Goal: Task Accomplishment & Management: Complete application form

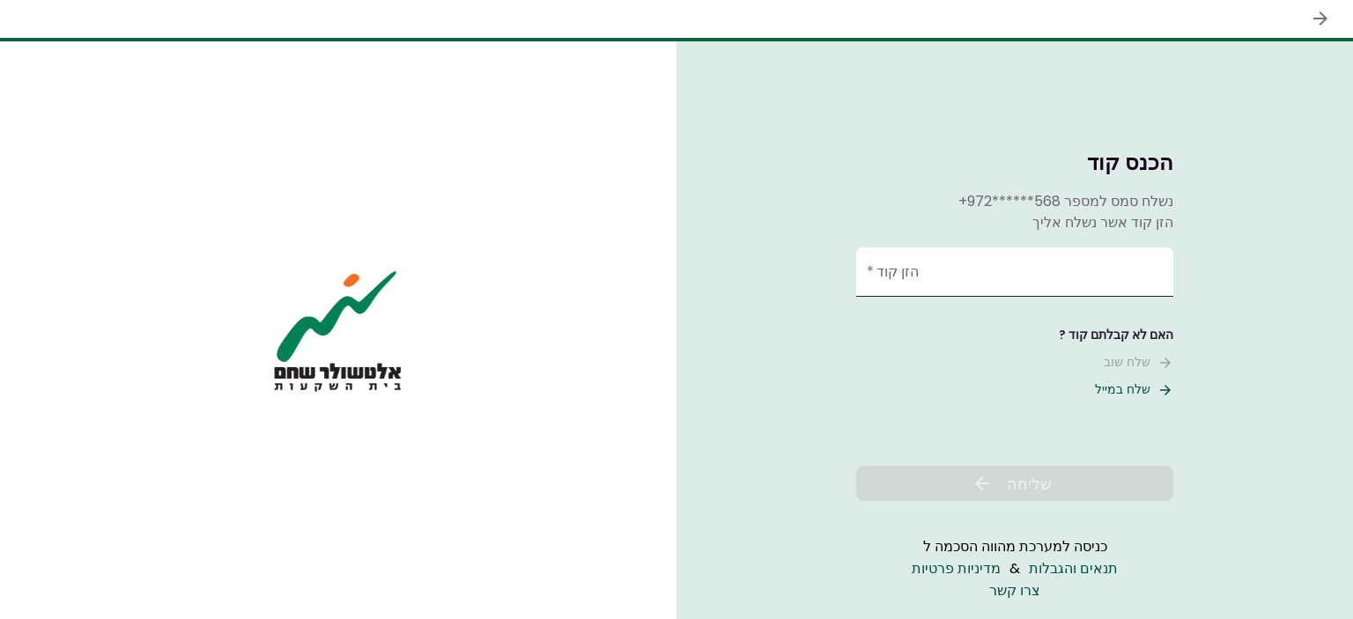
click at [1032, 281] on input "הזן קוד   *" at bounding box center [1014, 272] width 317 height 49
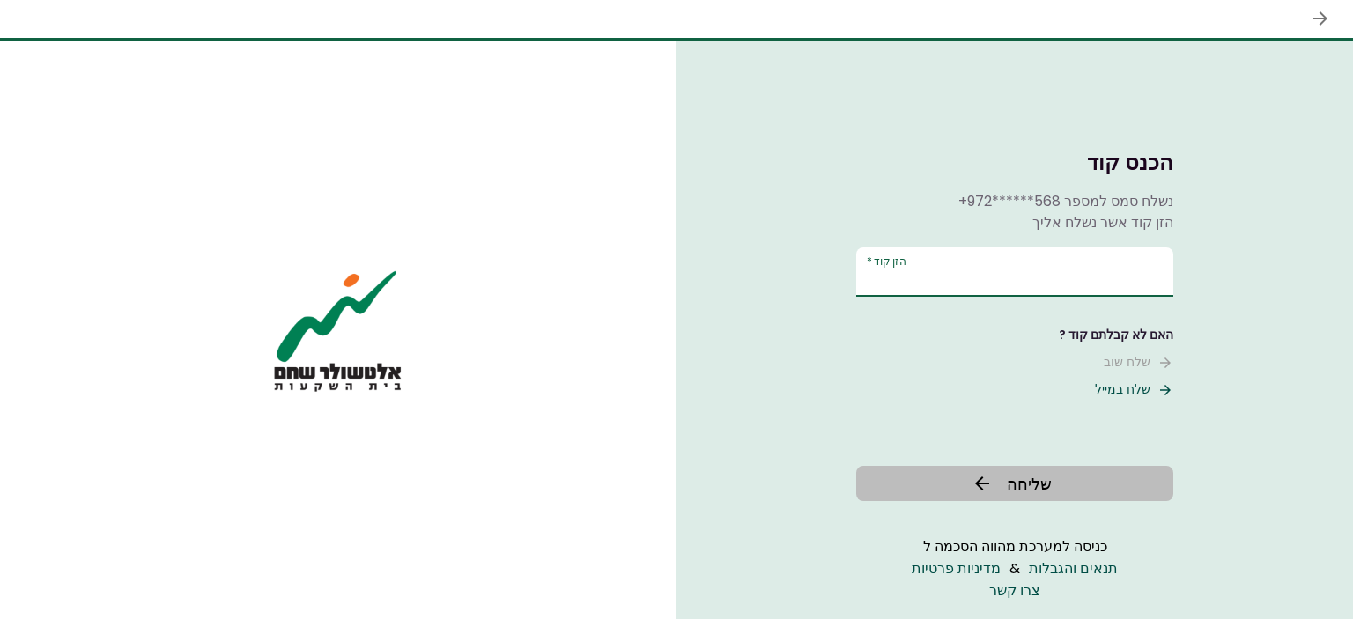
type input "******"
click at [969, 473] on button "שליחה" at bounding box center [1014, 483] width 317 height 35
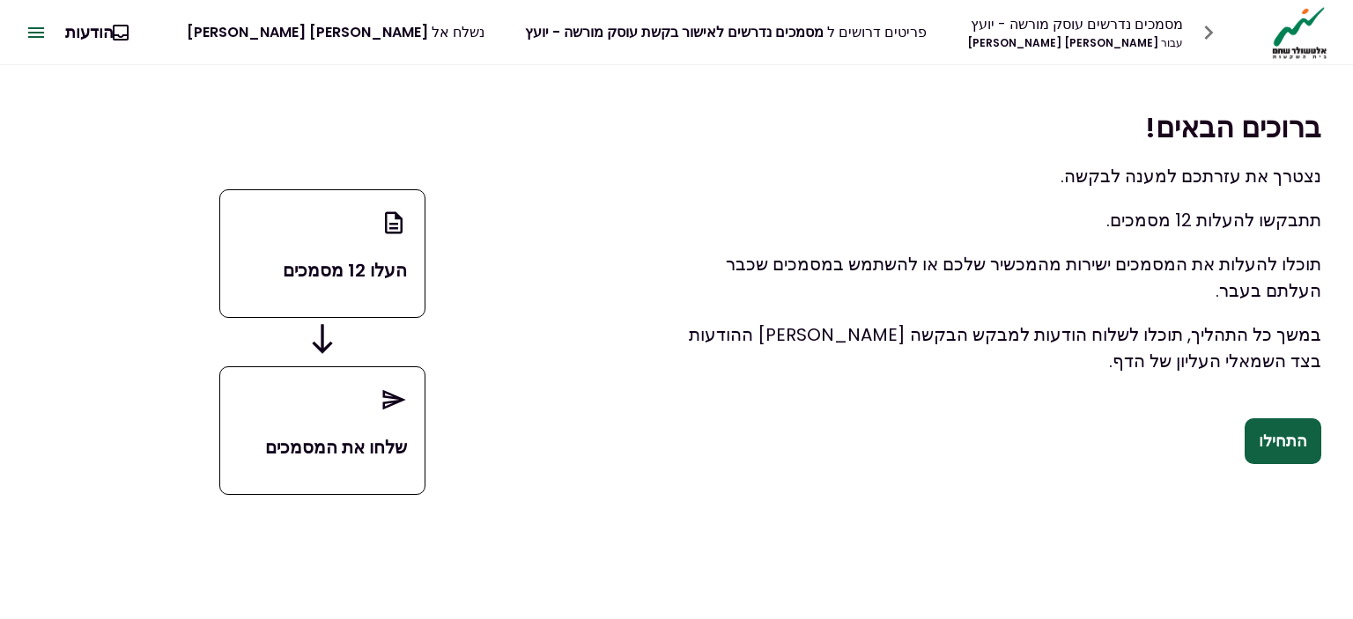
click at [1285, 437] on button "התחילו" at bounding box center [1283, 441] width 77 height 46
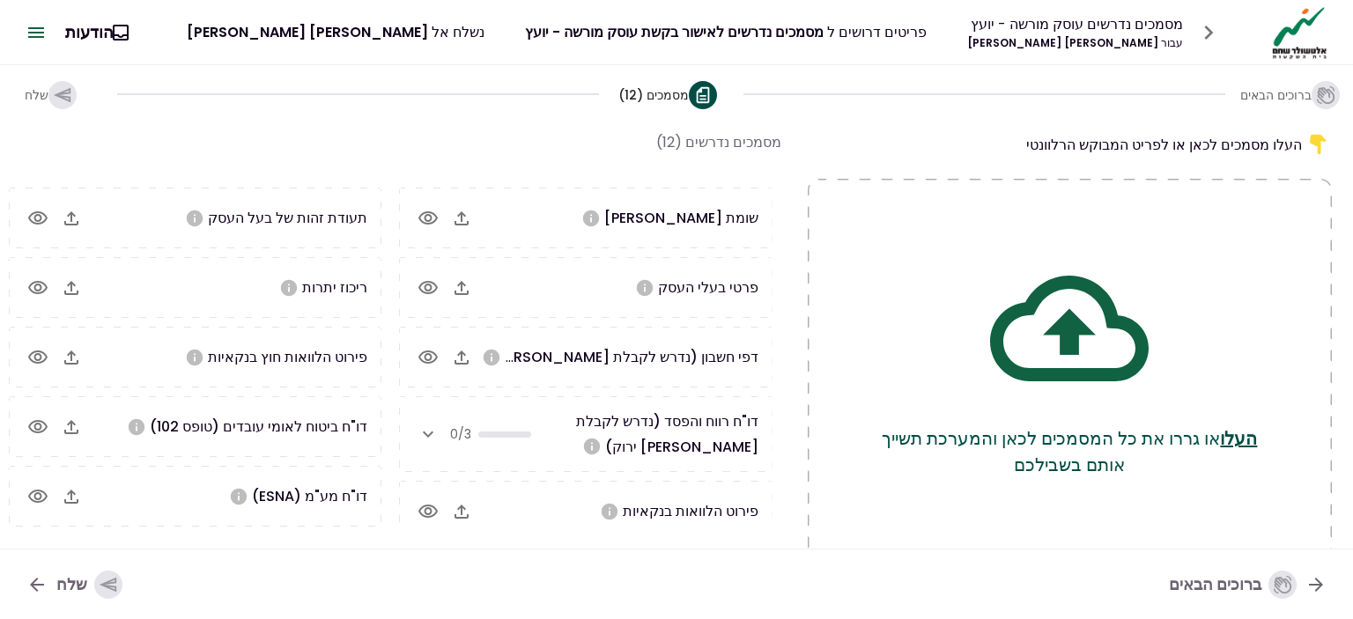
scroll to position [44, 0]
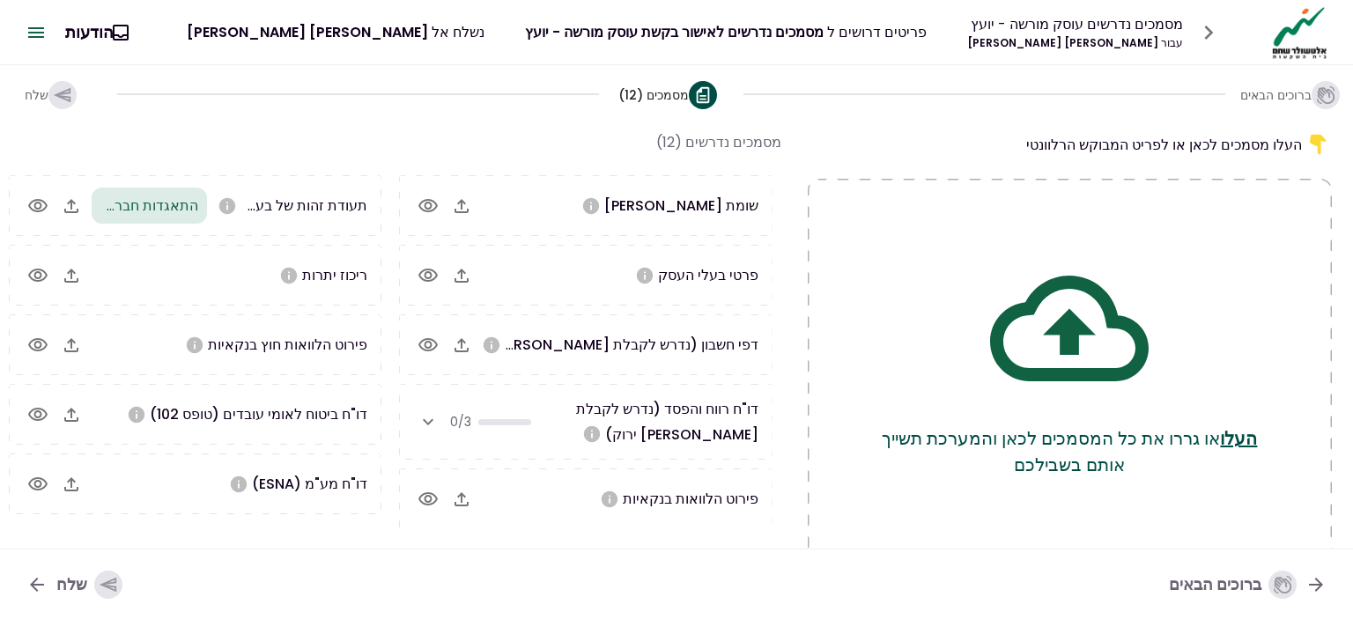
click at [456, 108] on div "ברוכים הבאים מסמכים (12) שלח" at bounding box center [676, 93] width 1353 height 57
click at [409, 123] on div "העלו מסמכים לכאן או לפריט המבוקש הרלוונטי העלו או גררו את כל המסמכים לכאן והמער…" at bounding box center [676, 335] width 1353 height 426
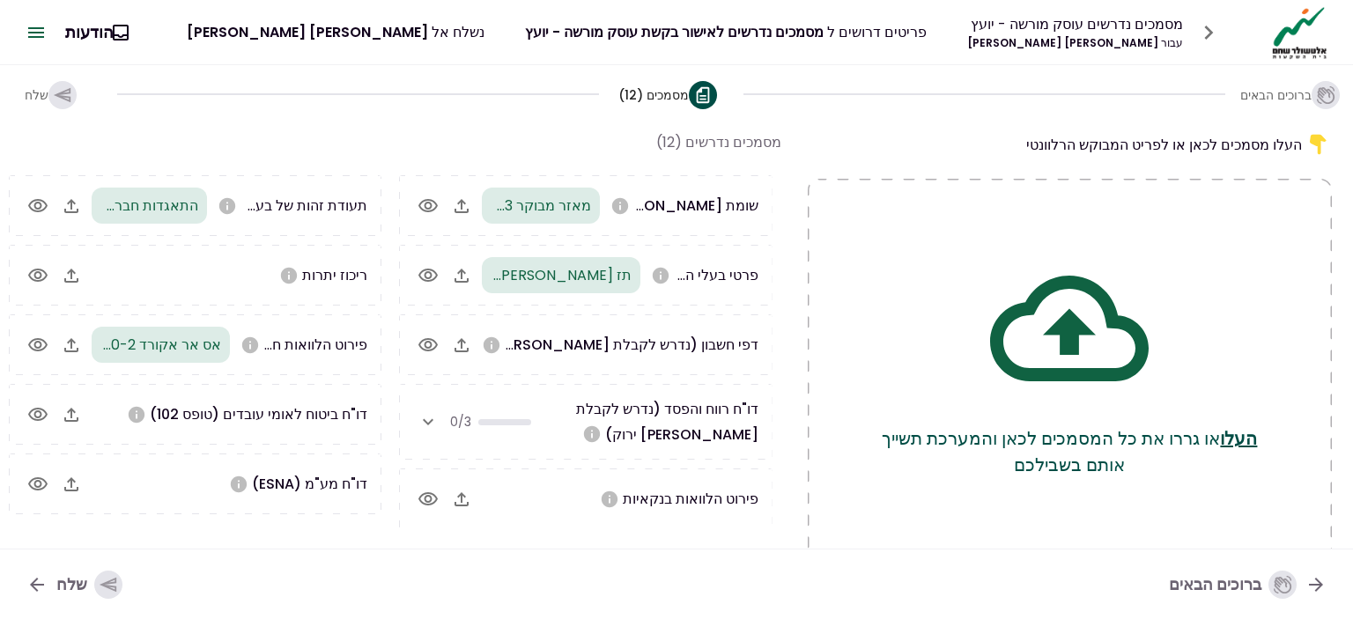
click at [896, 225] on div "העלו או גררו את כל המסמכים לכאן והמערכת תשייך אותם בשבילכם" at bounding box center [1070, 373] width 524 height 388
click at [721, 144] on div "מסמכים נדרשים (12)" at bounding box center [718, 142] width 125 height 22
click at [1107, 404] on icon at bounding box center [1069, 328] width 159 height 159
click at [346, 275] on span "ריכוז יתרות" at bounding box center [334, 275] width 65 height 20
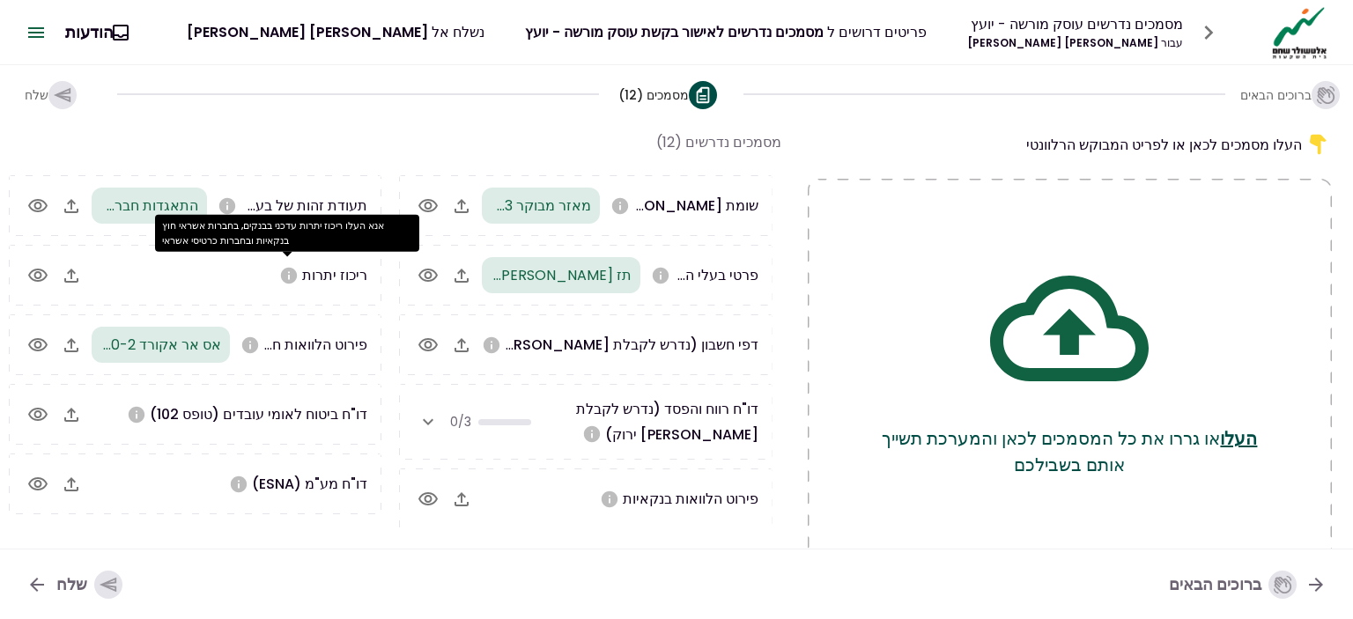
click at [287, 274] on icon "אנא העלו ריכוז יתרות עדכני בבנקים, בחברות אשראי חוץ בנקאיות ובחברות כרטיסי אשראי" at bounding box center [288, 275] width 19 height 19
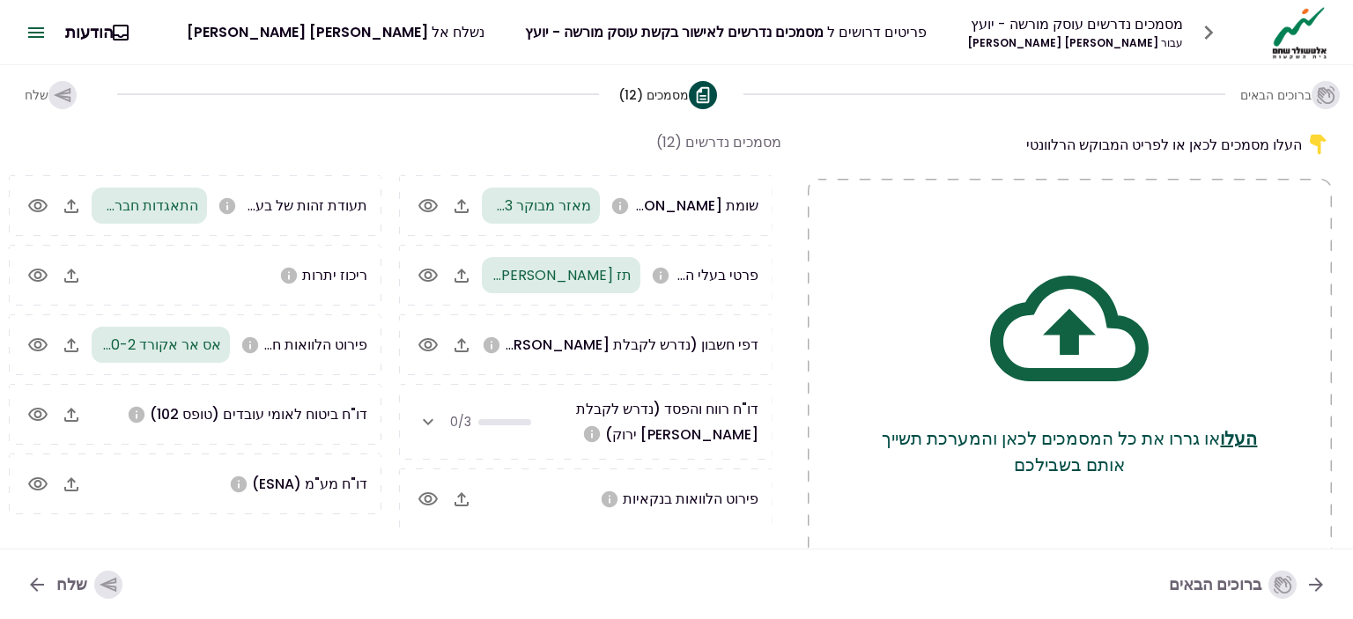
click at [679, 274] on span "פרטי בעלי העסק" at bounding box center [708, 275] width 100 height 20
click at [428, 273] on icon "button" at bounding box center [428, 275] width 21 height 21
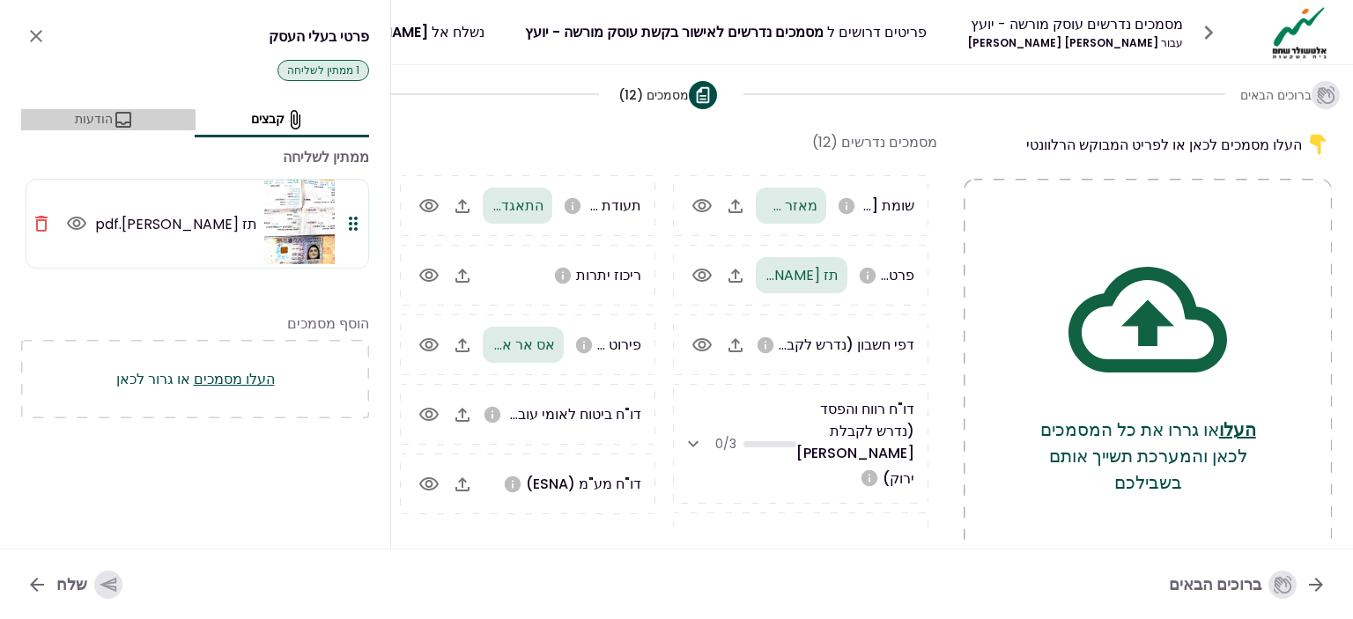
click at [115, 115] on icon "document detail tabs" at bounding box center [123, 120] width 16 height 16
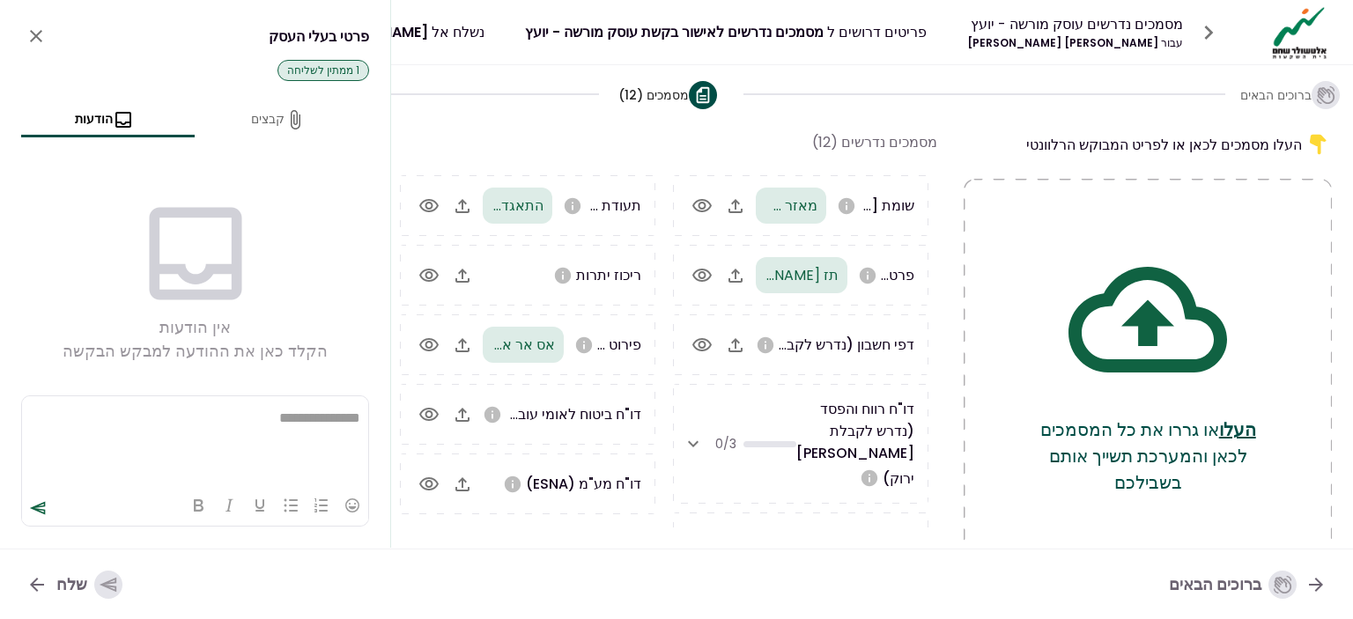
scroll to position [0, 0]
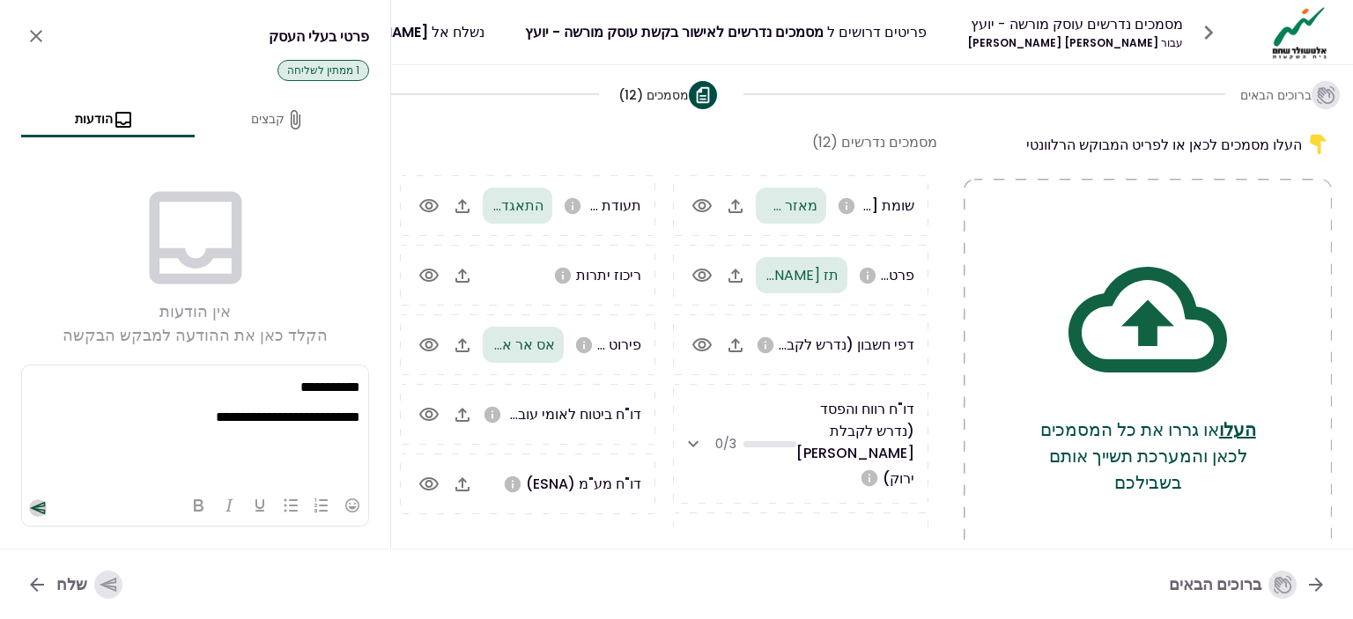
click at [41, 507] on icon "send" at bounding box center [38, 508] width 18 height 18
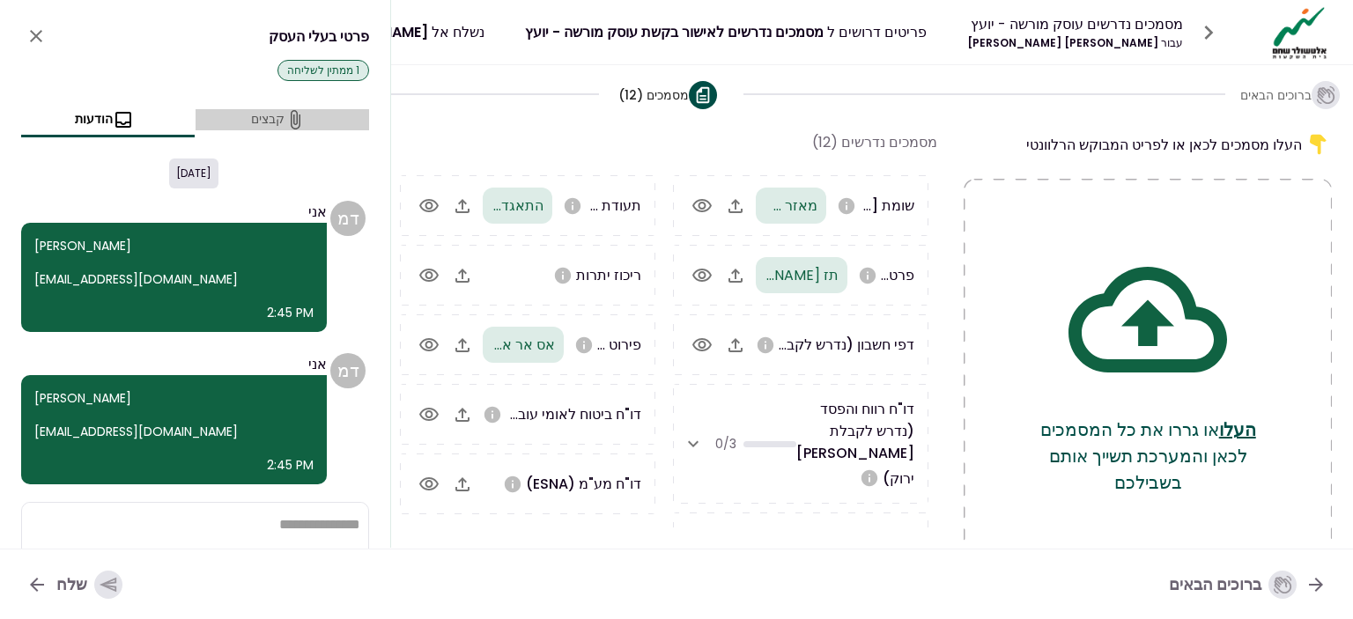
click at [273, 114] on button "קבצים" at bounding box center [283, 119] width 174 height 21
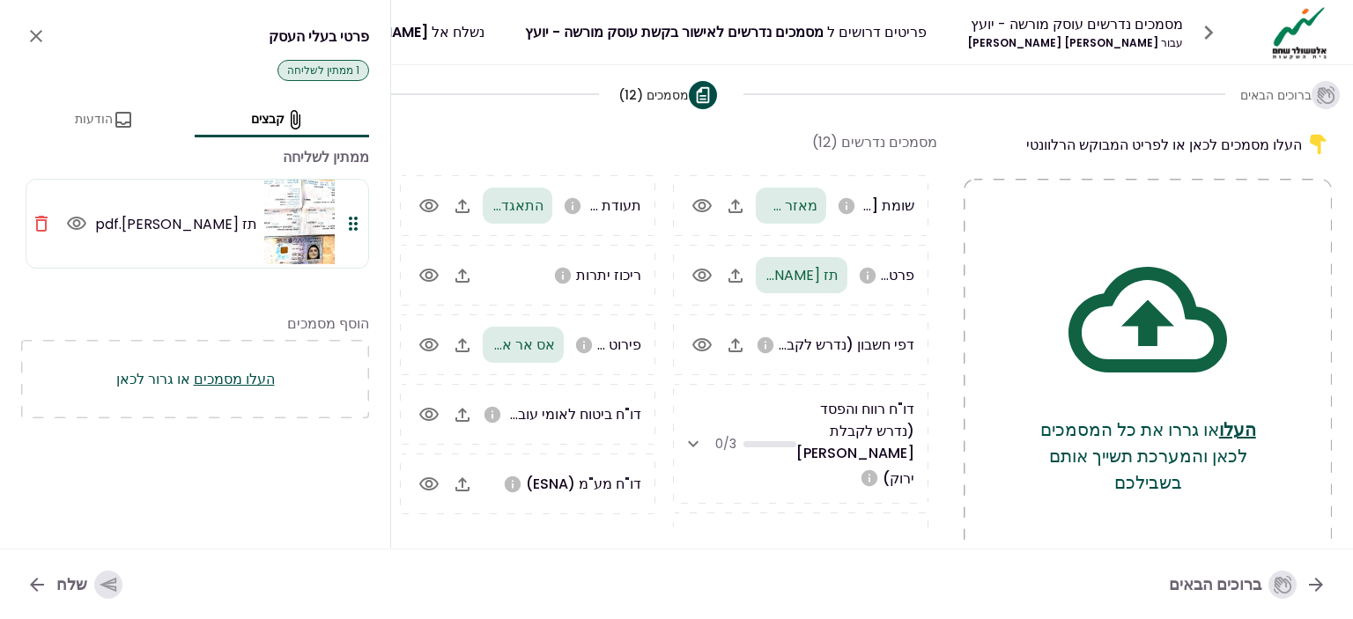
click at [34, 32] on icon "close" at bounding box center [36, 36] width 21 height 21
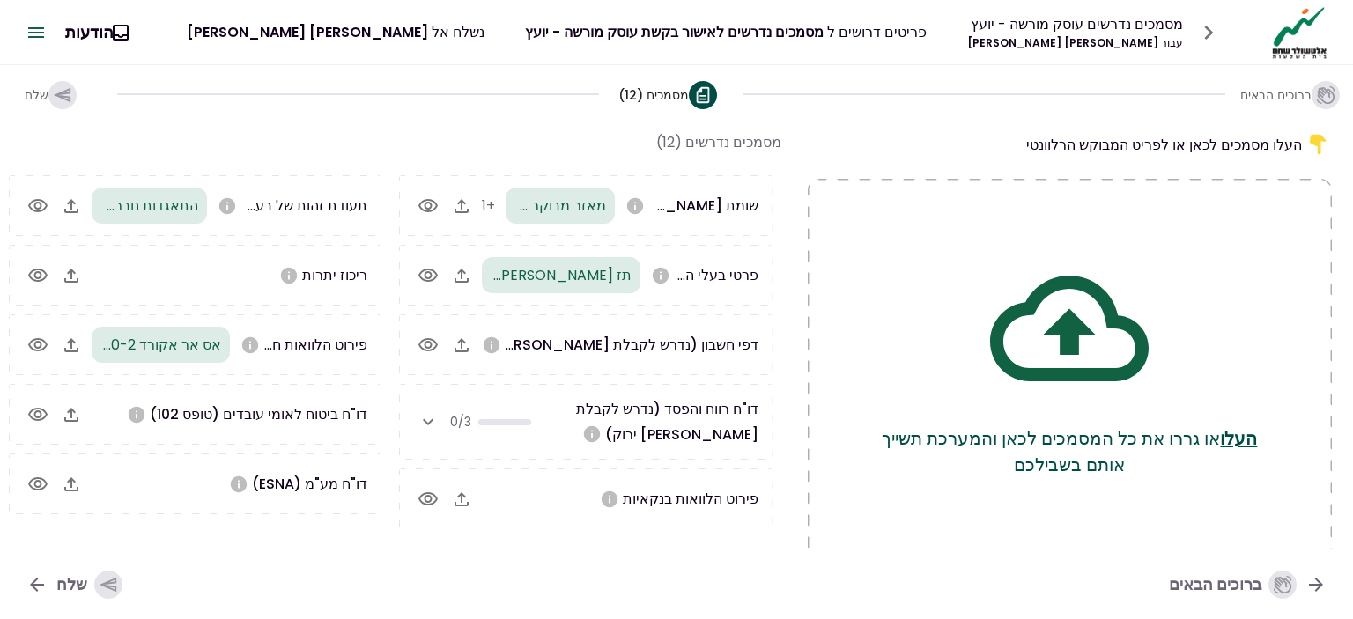
click at [495, 203] on span "+1" at bounding box center [488, 206] width 13 height 20
click at [429, 203] on icon "button" at bounding box center [428, 206] width 21 height 21
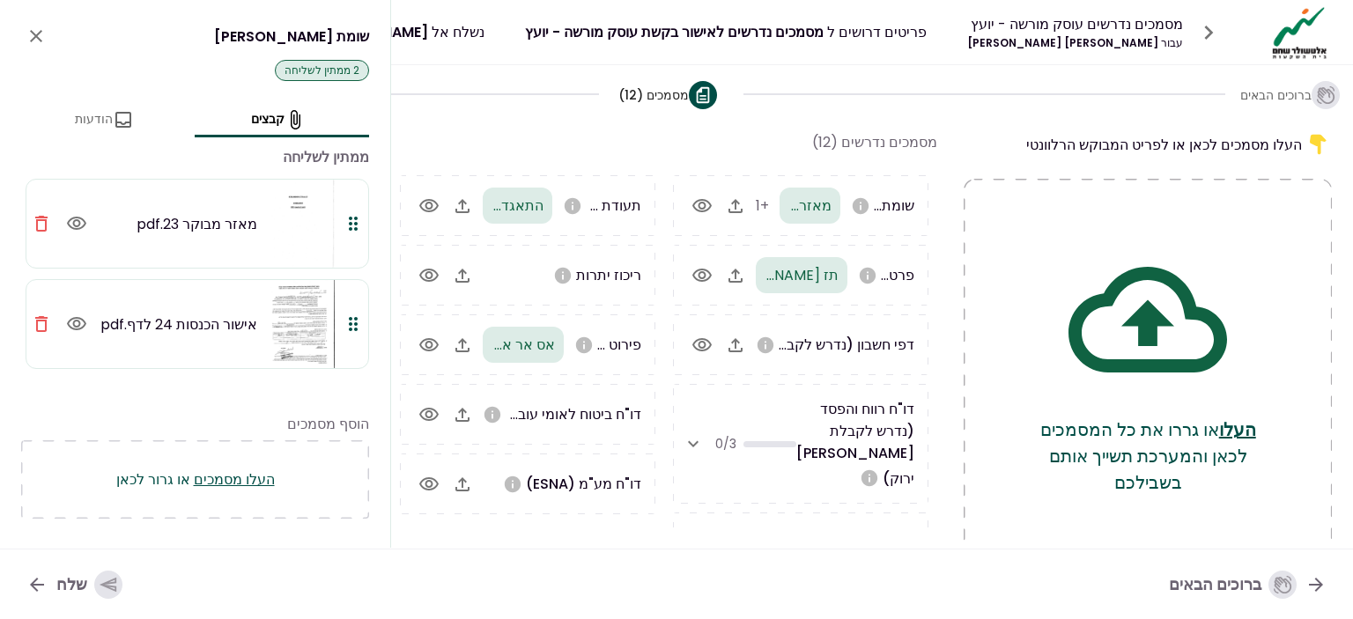
click at [33, 40] on icon "close" at bounding box center [36, 36] width 12 height 12
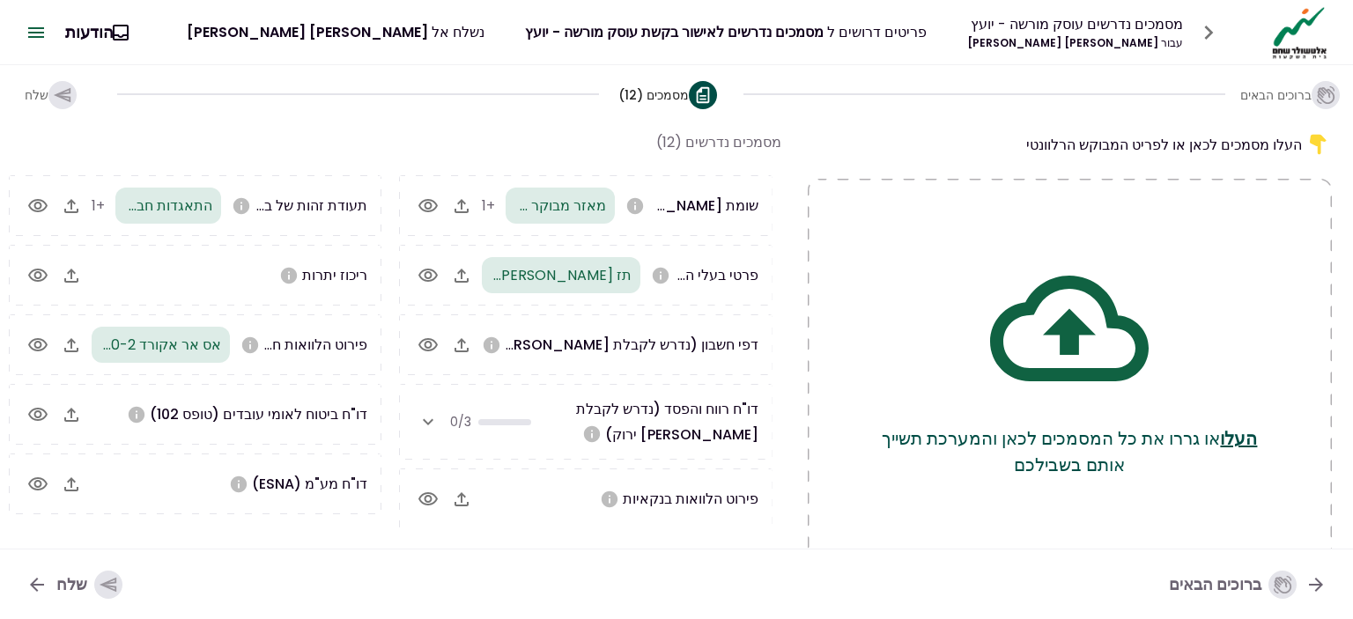
click at [718, 540] on div "העלו מסמכים לכאן או לפריט המבוקש הרלוונטי העלו או גררו את כל המסמכים לכאן והמער…" at bounding box center [676, 335] width 1353 height 426
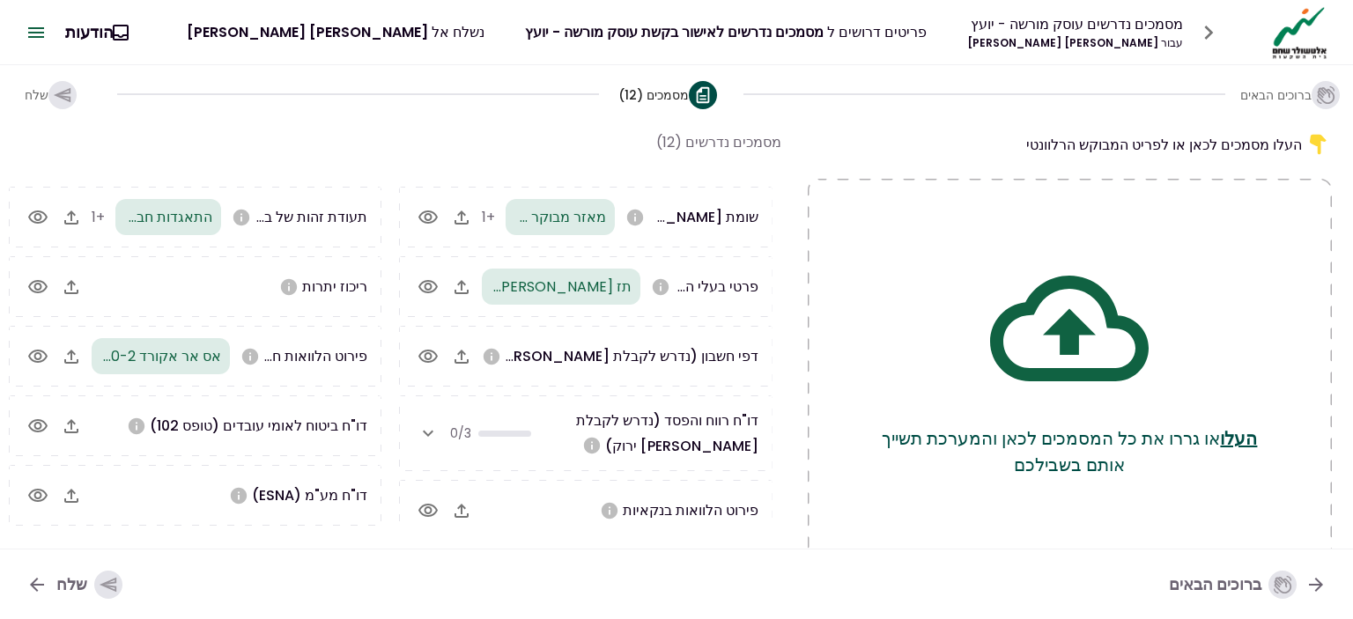
scroll to position [44, 0]
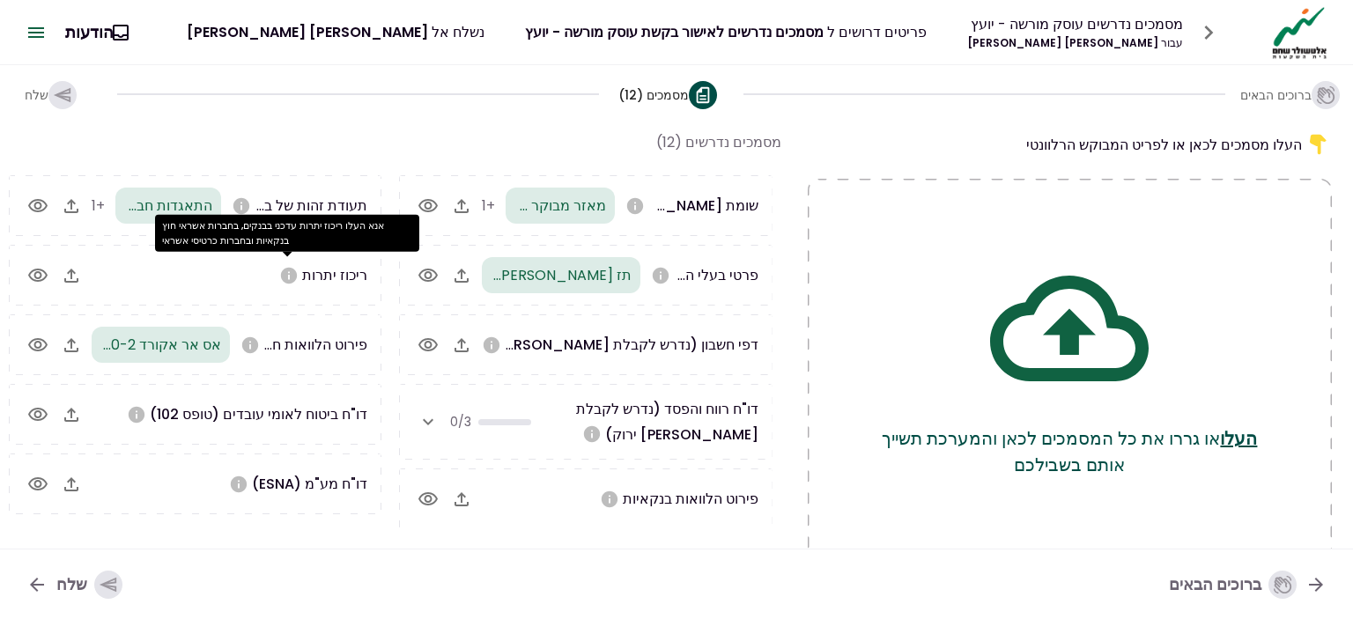
click at [285, 277] on icon "אנא העלו ריכוז יתרות עדכני בבנקים, בחברות אשראי חוץ בנקאיות ובחברות כרטיסי אשראי" at bounding box center [289, 275] width 16 height 16
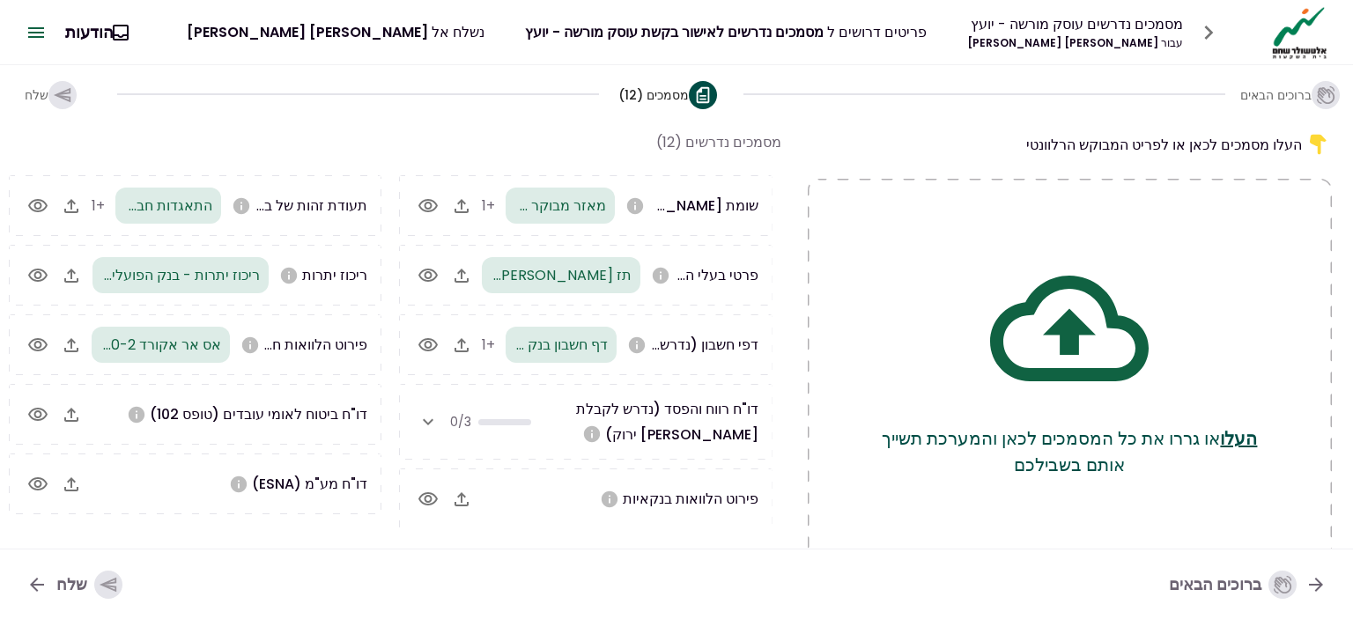
click at [107, 591] on icon "button" at bounding box center [108, 584] width 19 height 19
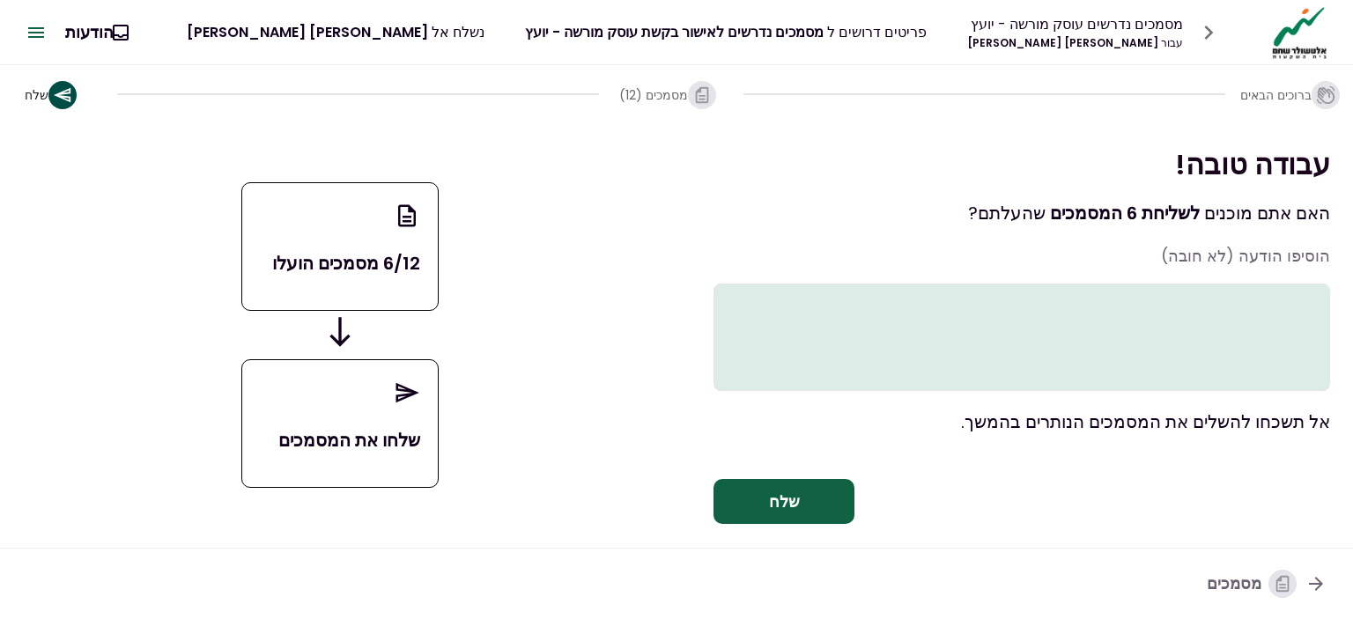
click at [1231, 302] on textarea at bounding box center [1021, 337] width 617 height 107
click at [411, 398] on icon at bounding box center [407, 393] width 23 height 20
click at [802, 525] on button "שלח" at bounding box center [783, 502] width 141 height 46
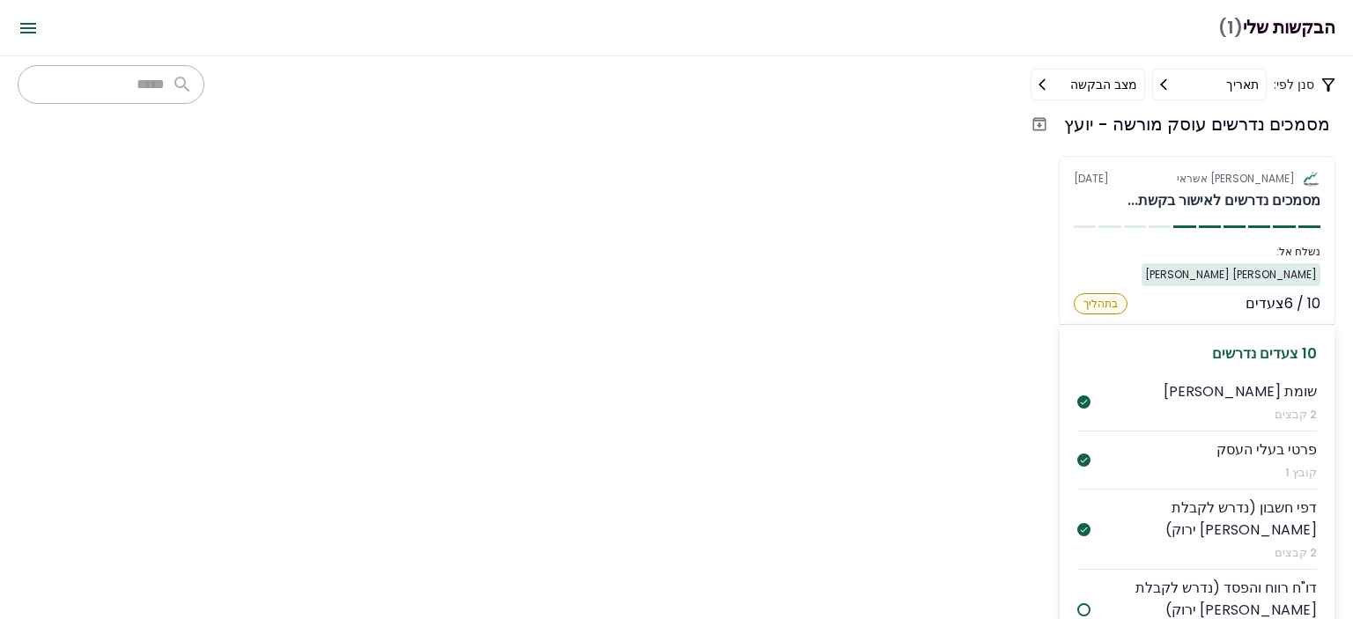
scroll to position [43, 0]
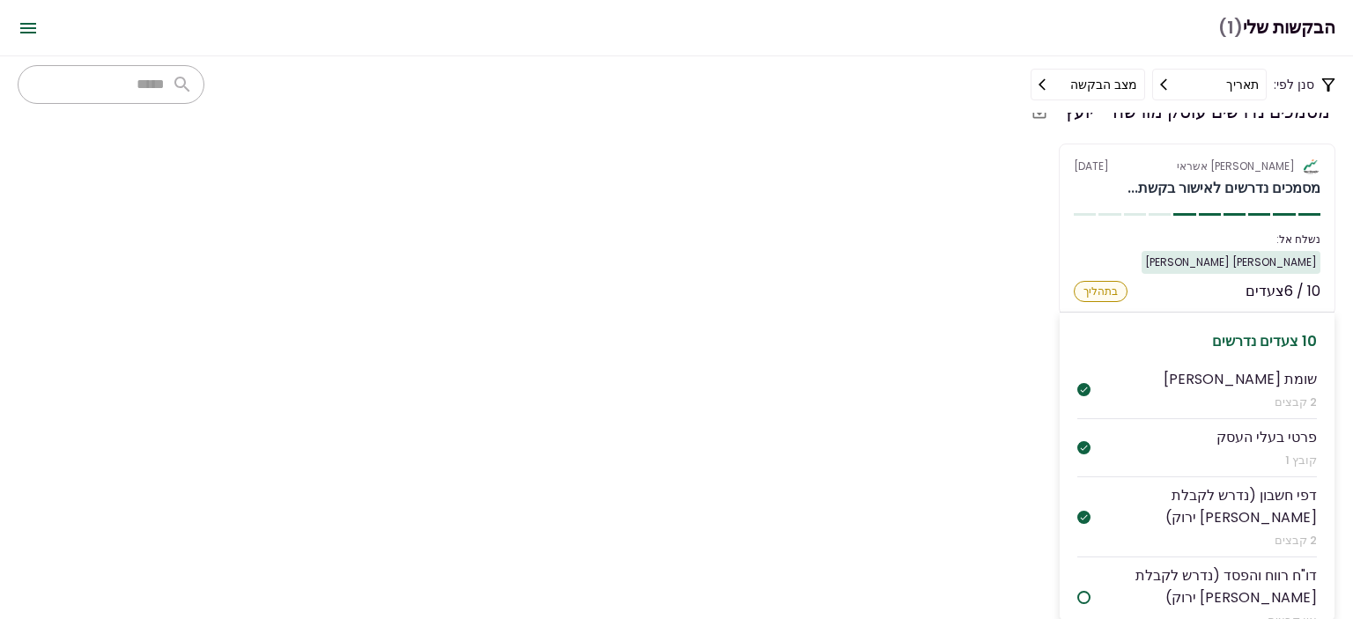
click at [1089, 591] on div at bounding box center [1083, 597] width 13 height 13
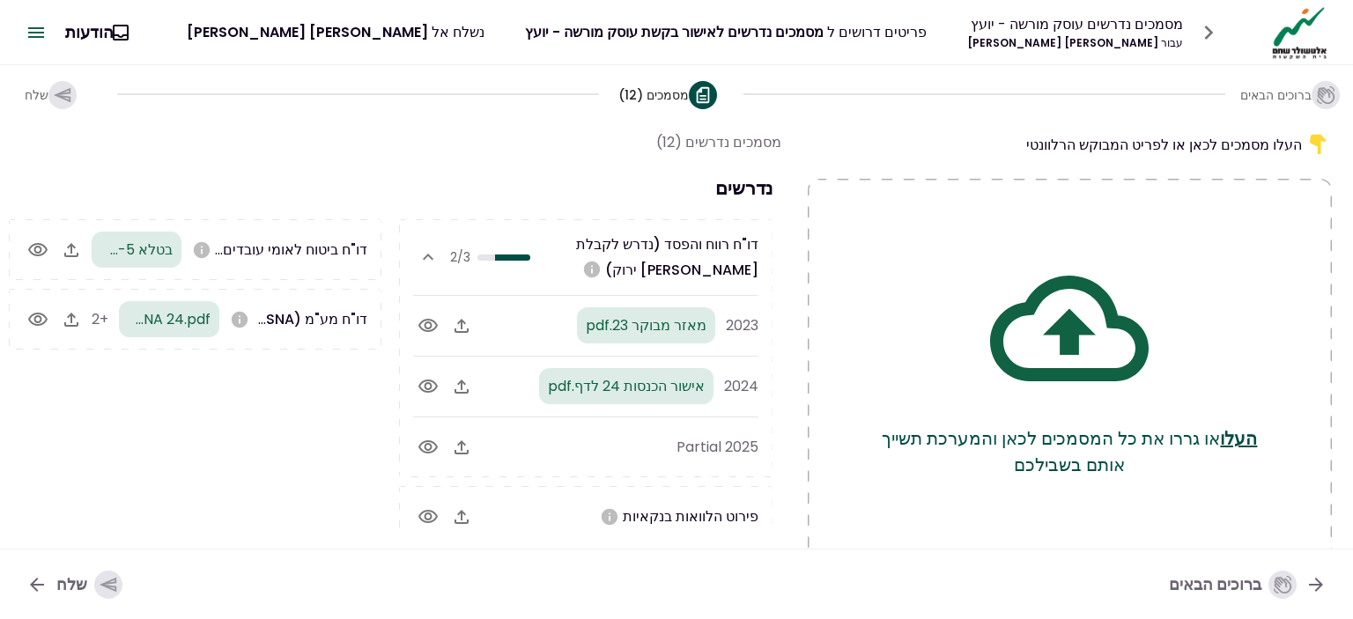
click at [425, 254] on icon "button" at bounding box center [428, 257] width 21 height 21
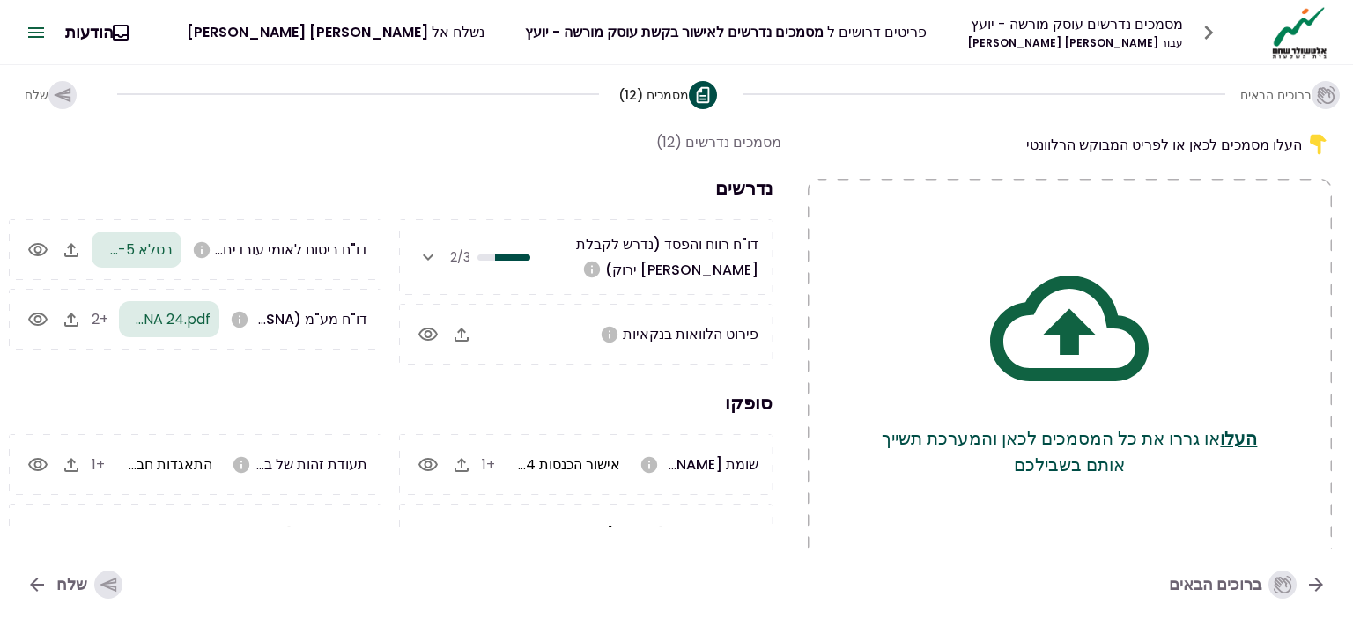
click at [425, 254] on icon "button" at bounding box center [428, 257] width 21 height 21
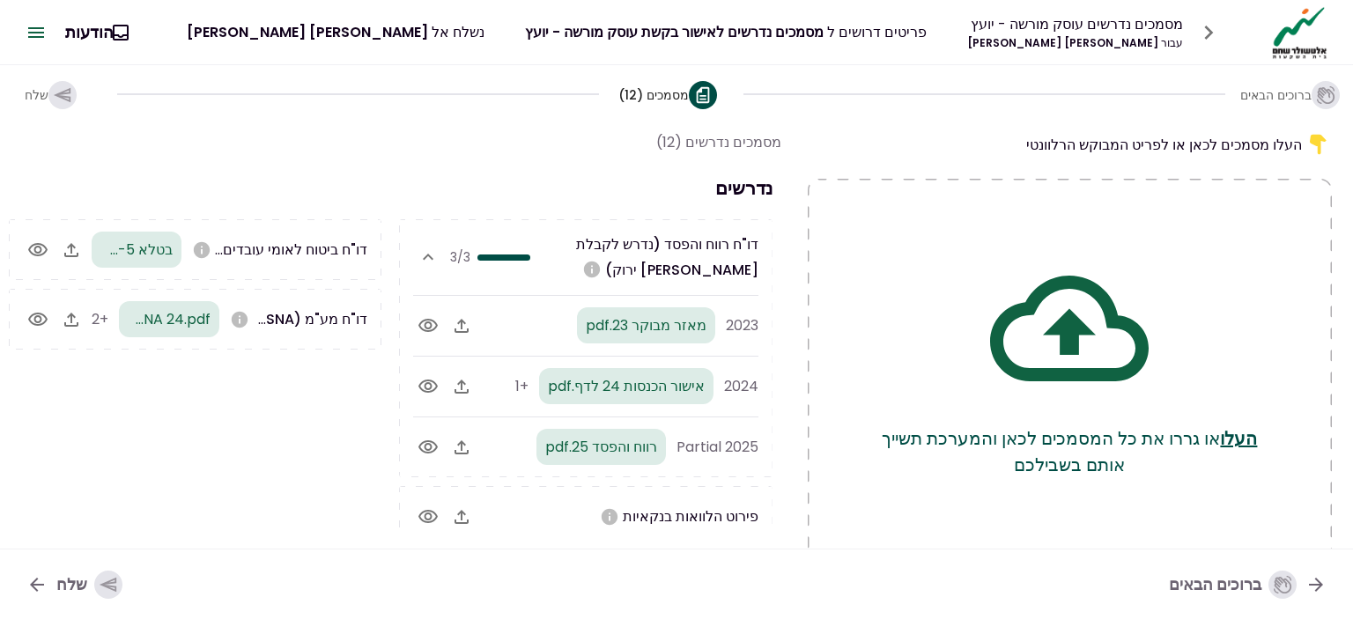
click at [99, 580] on icon "button" at bounding box center [108, 584] width 19 height 19
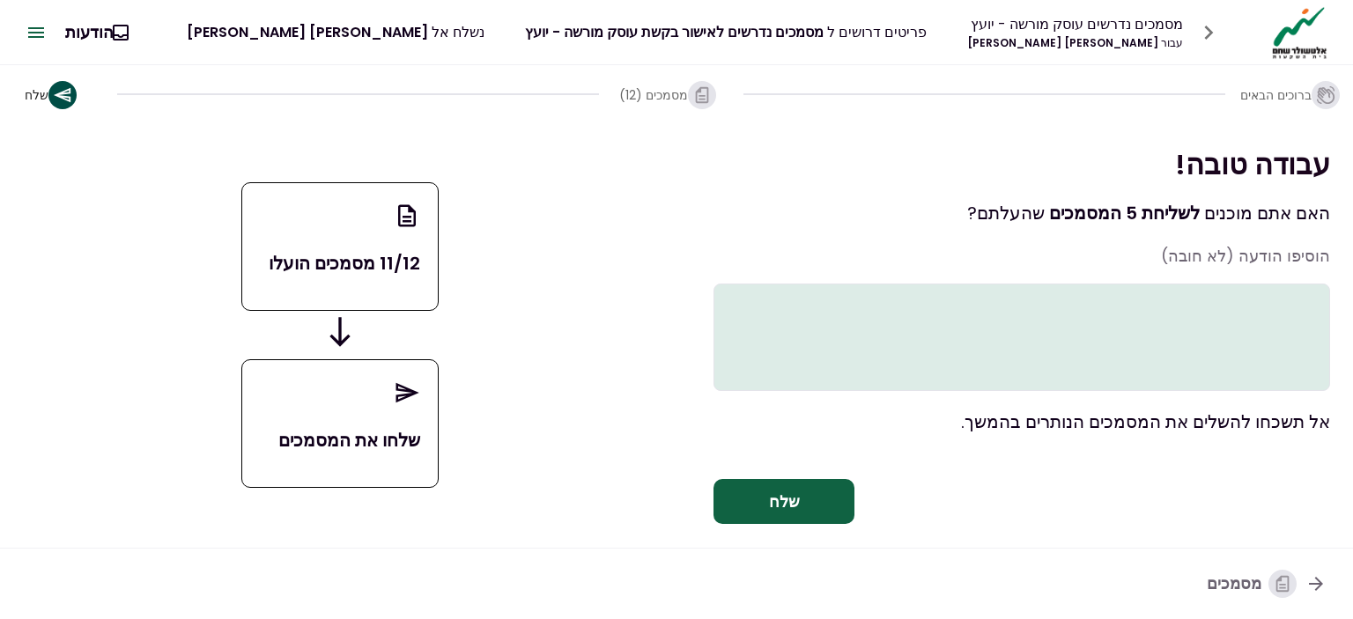
click at [812, 524] on button "שלח" at bounding box center [783, 502] width 141 height 46
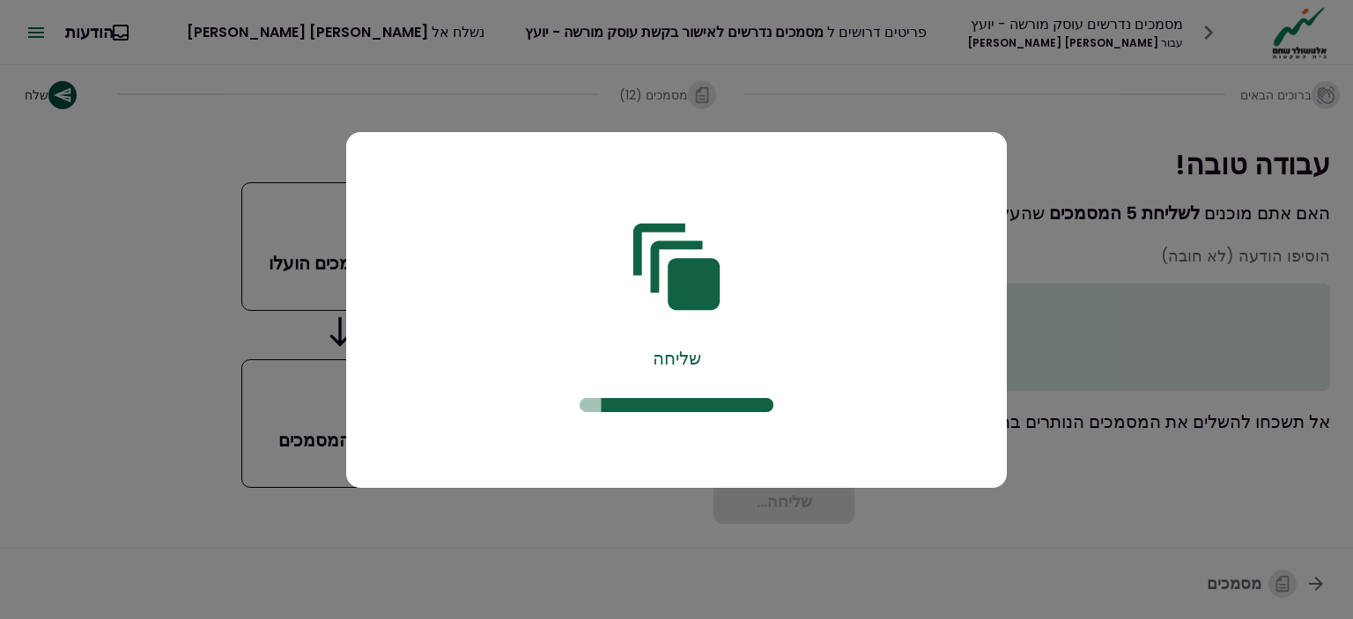
drag, startPoint x: 816, startPoint y: 356, endPoint x: 853, endPoint y: 404, distance: 61.0
click at [816, 356] on div "שליחה" at bounding box center [677, 314] width 608 height 296
click at [841, 543] on div at bounding box center [676, 309] width 1353 height 619
click at [1108, 514] on div at bounding box center [676, 309] width 1353 height 619
click at [1190, 512] on div at bounding box center [676, 309] width 1353 height 619
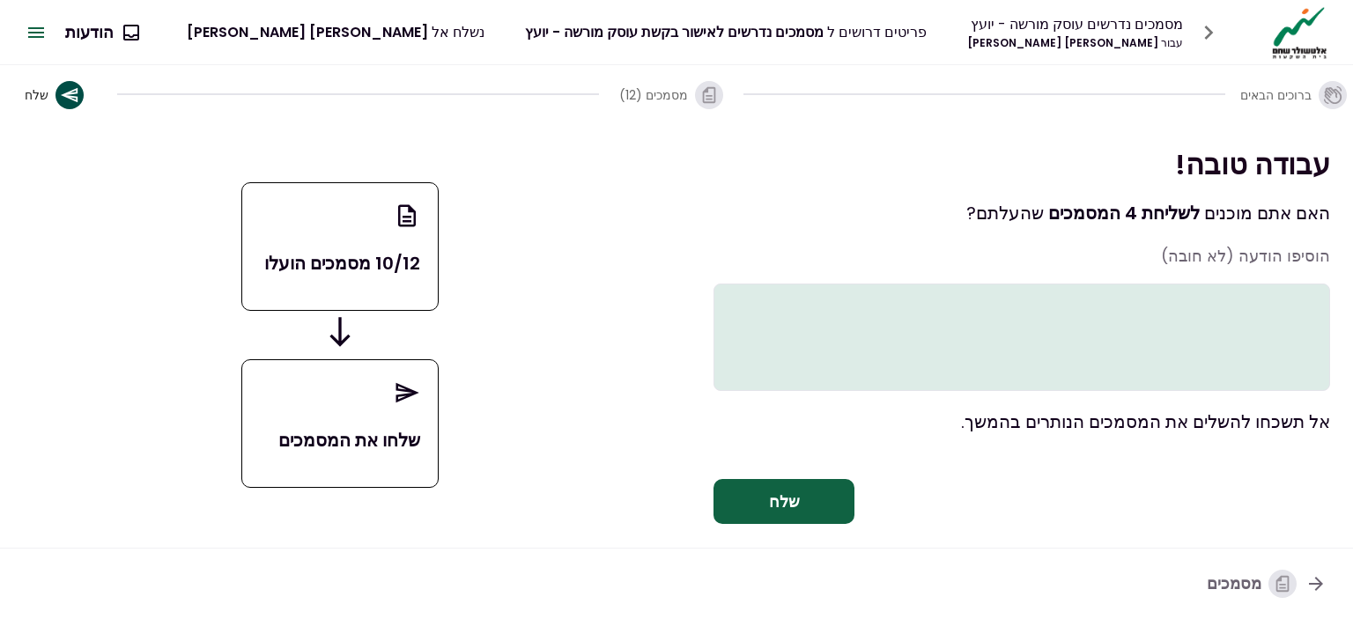
click at [1275, 593] on icon "button" at bounding box center [1282, 583] width 19 height 19
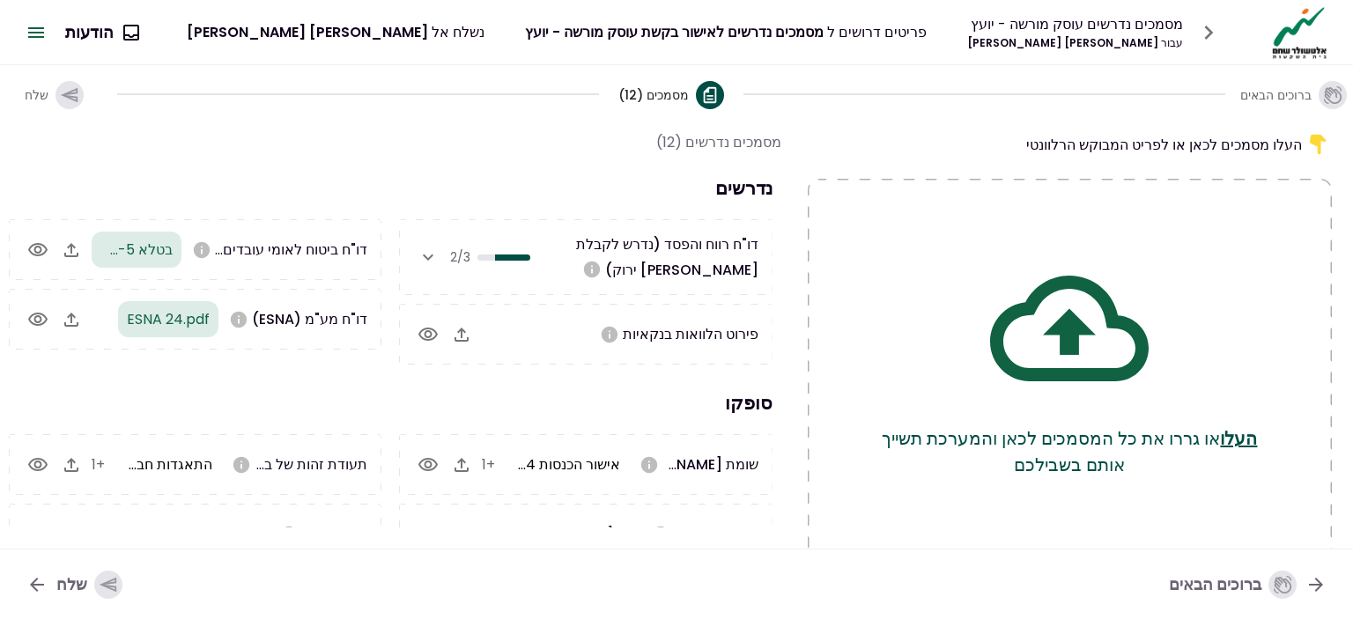
click at [433, 256] on icon "button" at bounding box center [428, 257] width 21 height 21
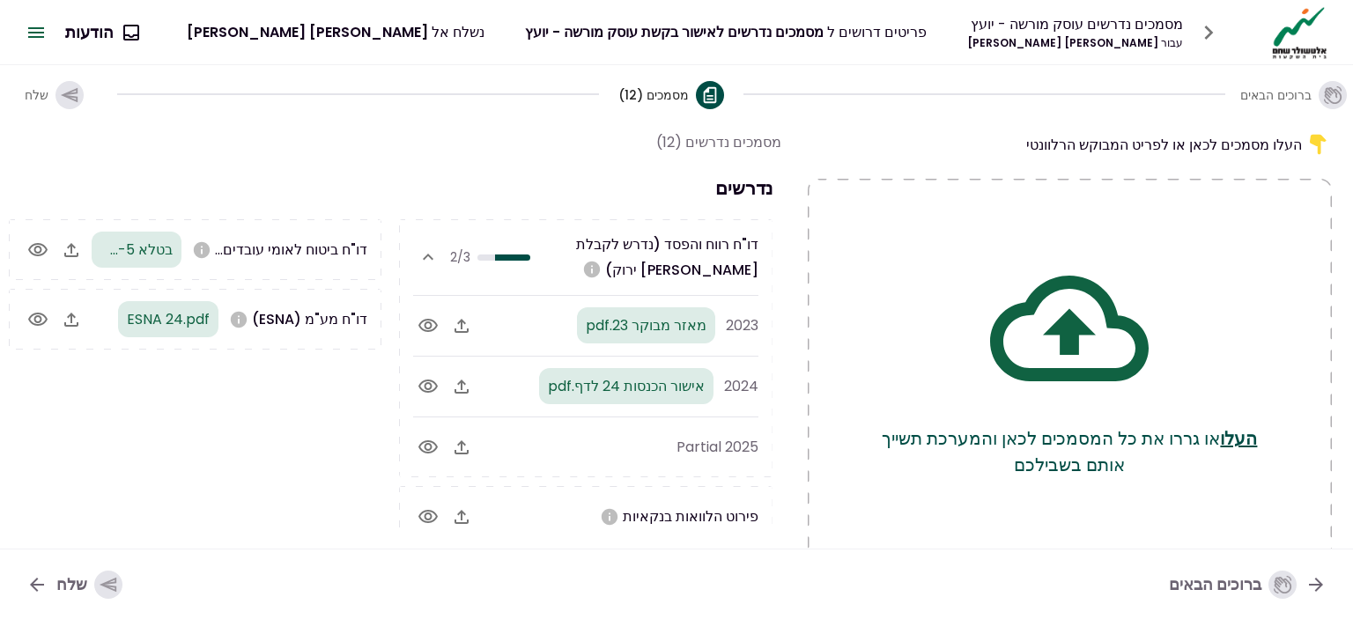
click at [94, 577] on div "button" at bounding box center [108, 585] width 28 height 28
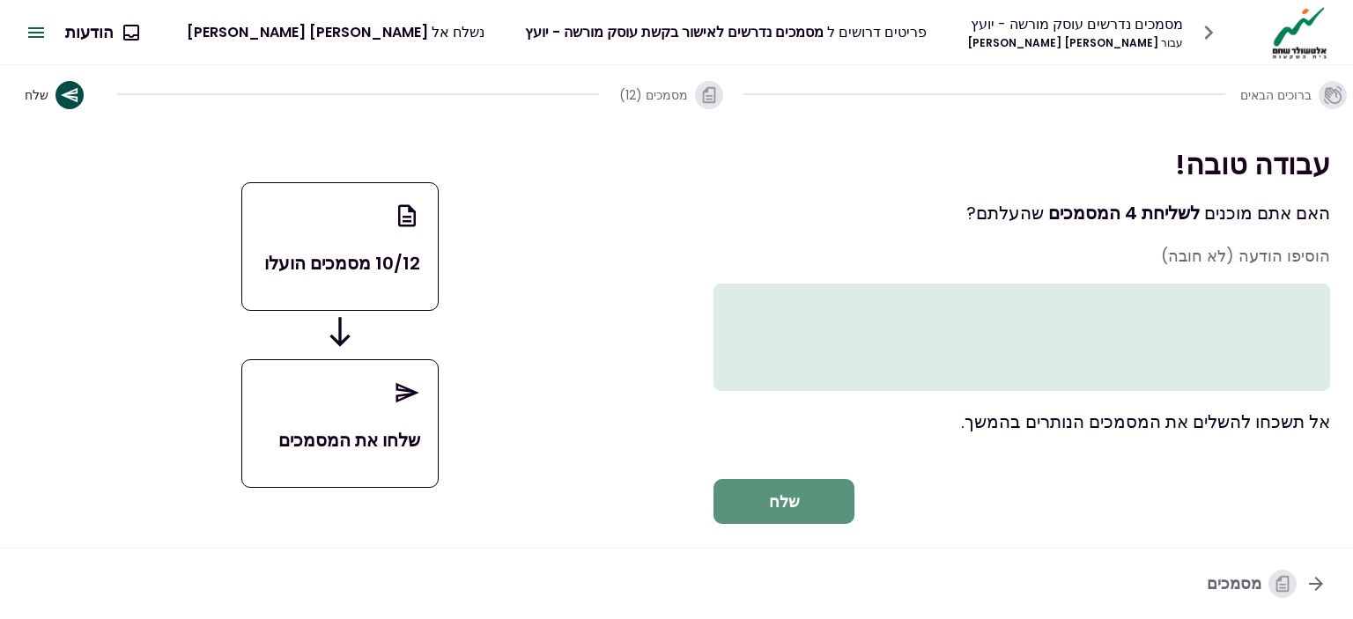
click at [812, 521] on button "שלח" at bounding box center [783, 502] width 141 height 46
